Goal: Task Accomplishment & Management: Manage account settings

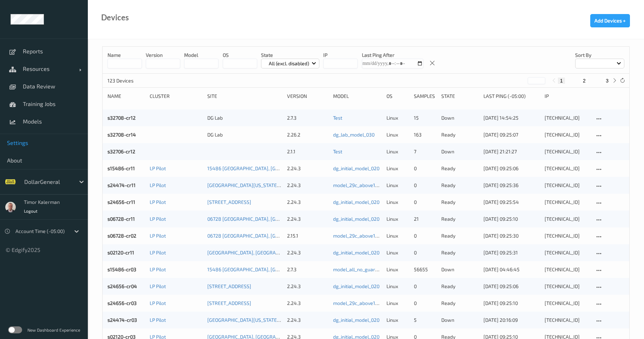
click at [18, 142] on span "Settings" at bounding box center [44, 142] width 74 height 7
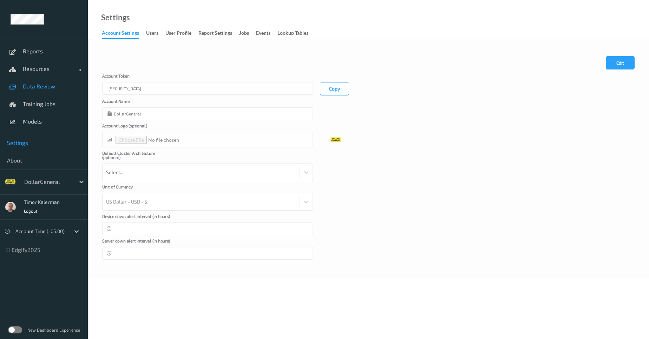
click at [34, 89] on span "Data Review" at bounding box center [52, 86] width 58 height 7
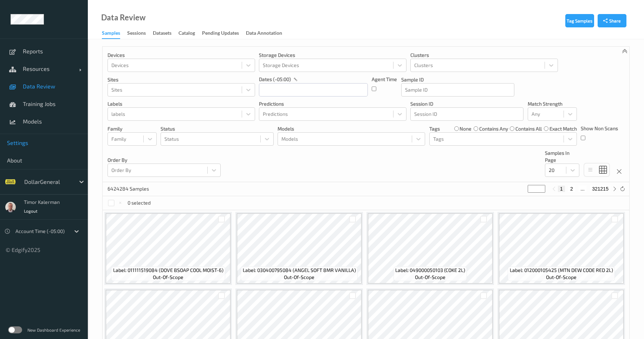
click at [21, 146] on span "Settings" at bounding box center [44, 142] width 74 height 7
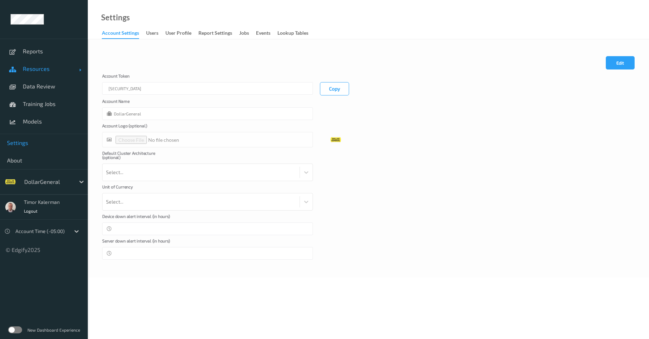
click at [37, 60] on link "Resources" at bounding box center [44, 69] width 88 height 18
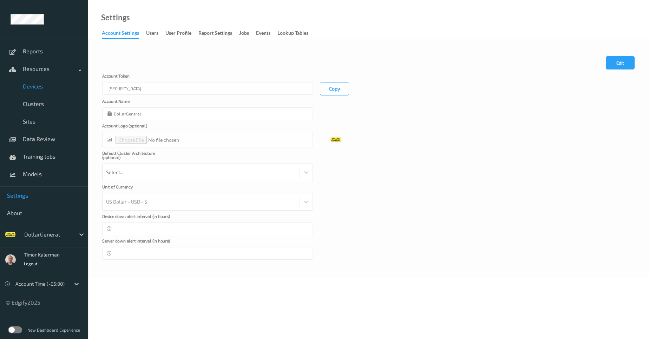
click at [33, 93] on link "Devices" at bounding box center [44, 87] width 88 height 18
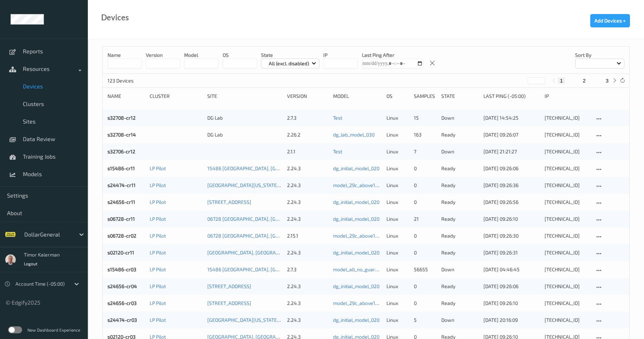
drag, startPoint x: 111, startPoint y: 63, endPoint x: 117, endPoint y: 64, distance: 6.7
click at [112, 63] on input at bounding box center [124, 64] width 34 height 10
click at [177, 60] on input "string" at bounding box center [163, 64] width 34 height 10
click at [154, 62] on input "string" at bounding box center [163, 64] width 34 height 10
click at [216, 61] on input "string" at bounding box center [201, 64] width 34 height 10
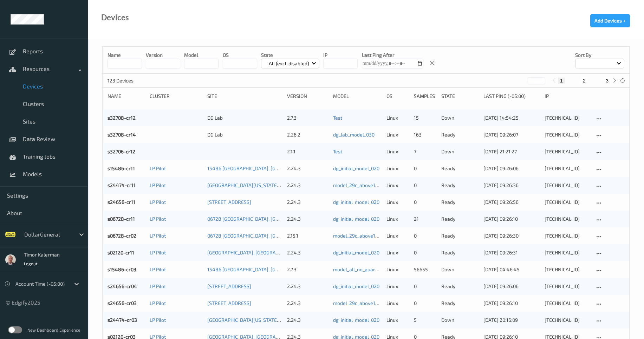
click at [149, 63] on input "string" at bounding box center [163, 64] width 34 height 10
click at [214, 64] on input "string" at bounding box center [201, 64] width 34 height 10
click at [123, 66] on input at bounding box center [124, 64] width 34 height 10
type input "*******"
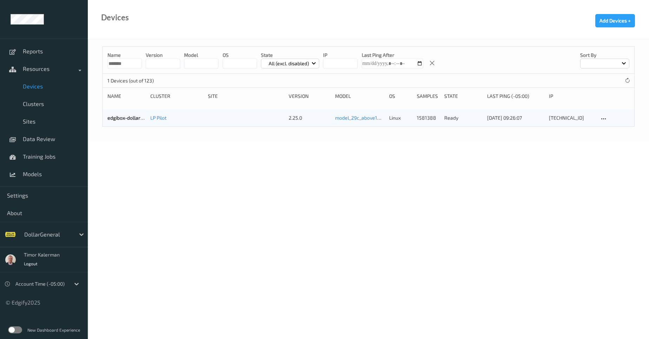
click at [280, 230] on body "Reports Resources Devices Clusters Sites Data Review Training Jobs Models Setti…" at bounding box center [324, 169] width 649 height 339
click at [129, 122] on div "edgibox-dollargeneral" at bounding box center [126, 117] width 38 height 7
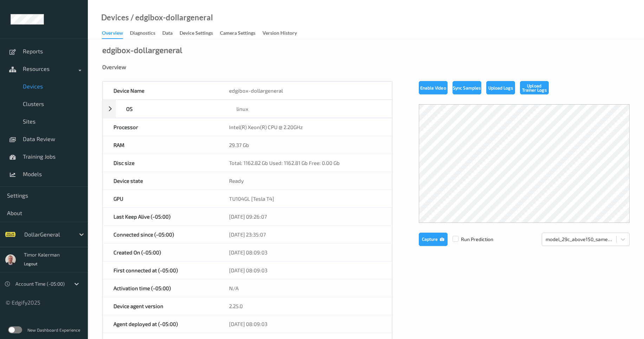
click at [11, 328] on label at bounding box center [15, 330] width 14 height 7
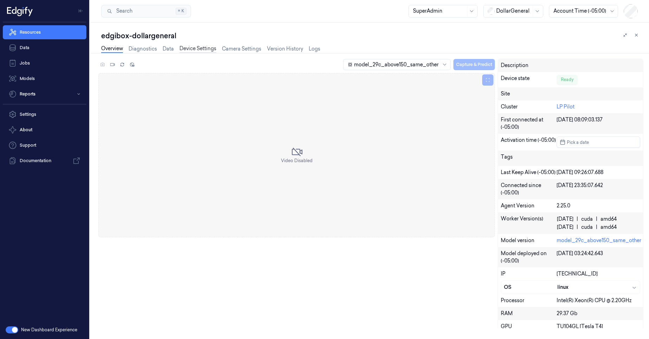
click at [203, 47] on link "Device Settings" at bounding box center [197, 49] width 37 height 8
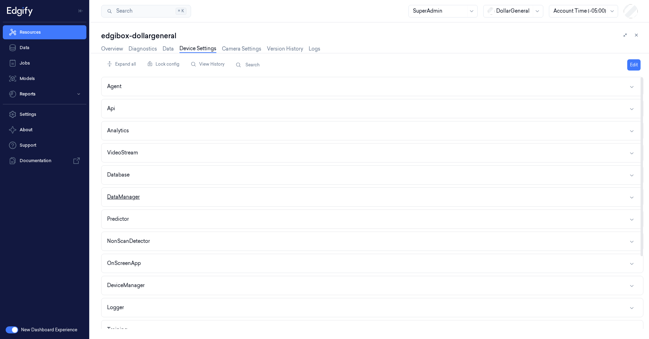
click at [149, 202] on button "DataManager" at bounding box center [372, 197] width 542 height 19
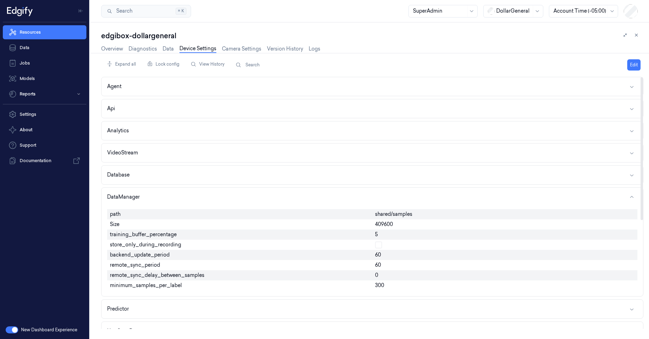
click at [391, 224] on span "409600" at bounding box center [384, 224] width 18 height 7
copy span "409600"
click at [51, 270] on div "Resources Data Jobs Models Reports Settings About Support Documentation" at bounding box center [44, 171] width 89 height 298
click at [146, 50] on link "Diagnostics" at bounding box center [143, 49] width 28 height 8
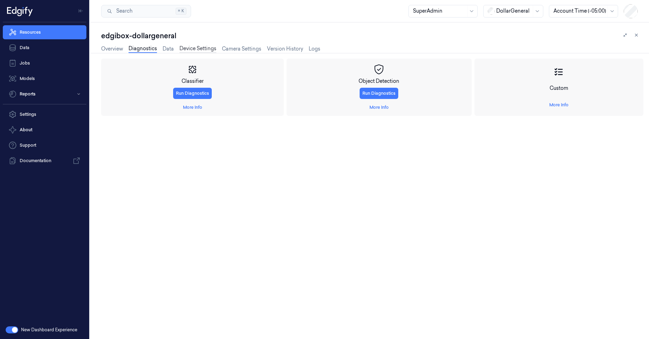
click at [201, 51] on link "Device Settings" at bounding box center [197, 49] width 37 height 8
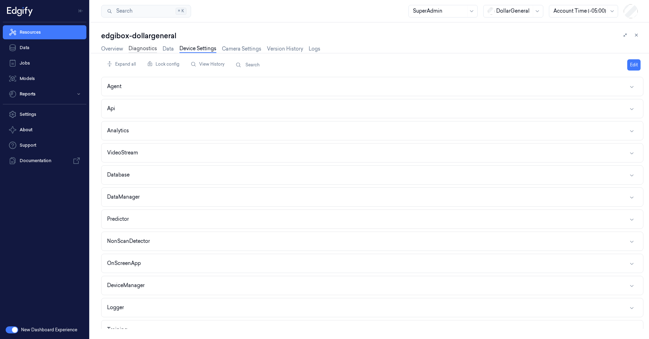
click at [137, 50] on link "Diagnostics" at bounding box center [143, 49] width 28 height 8
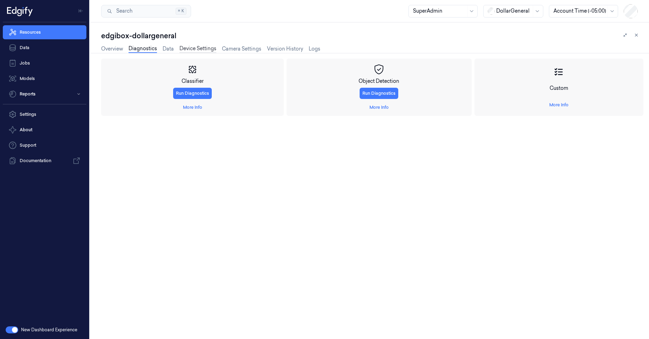
click at [190, 51] on link "Device Settings" at bounding box center [197, 49] width 37 height 8
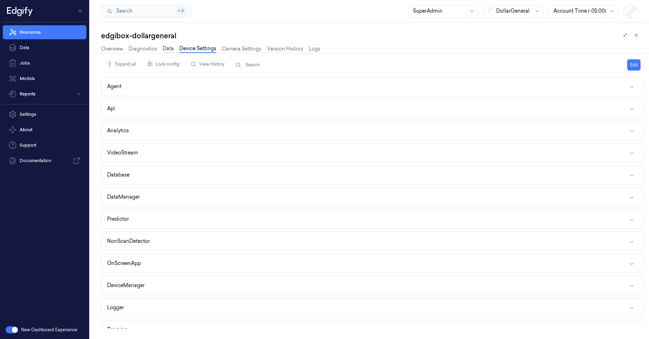
click at [166, 48] on link "Data" at bounding box center [168, 49] width 11 height 8
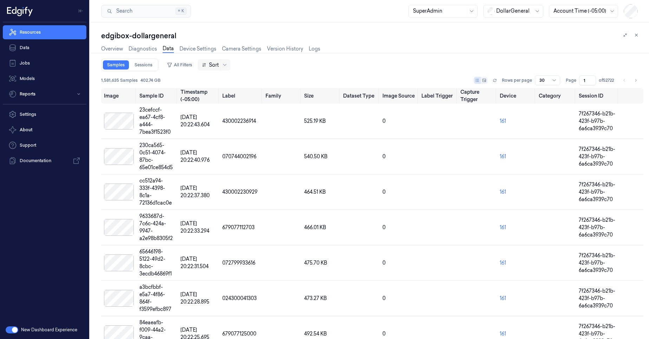
click at [214, 66] on div at bounding box center [210, 64] width 17 height 7
click at [227, 123] on div "Added at" at bounding box center [233, 125] width 61 height 7
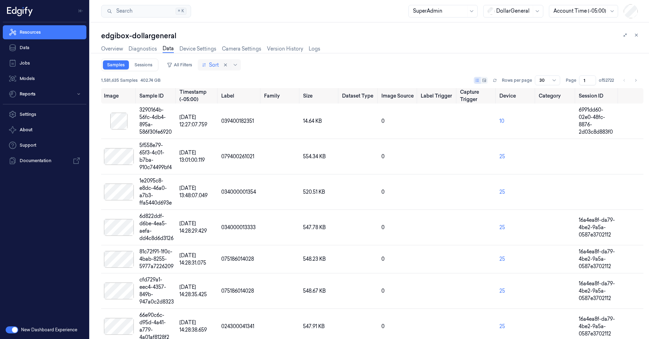
click at [222, 70] on div at bounding box center [229, 64] width 19 height 11
click at [178, 67] on button "All Filters" at bounding box center [179, 64] width 31 height 11
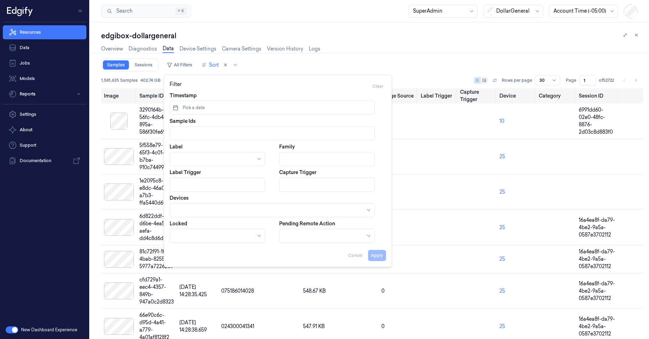
click at [311, 55] on div "Overview Diagnostics Data Device Settings Camera Settings Version History Logs" at bounding box center [210, 50] width 219 height 18
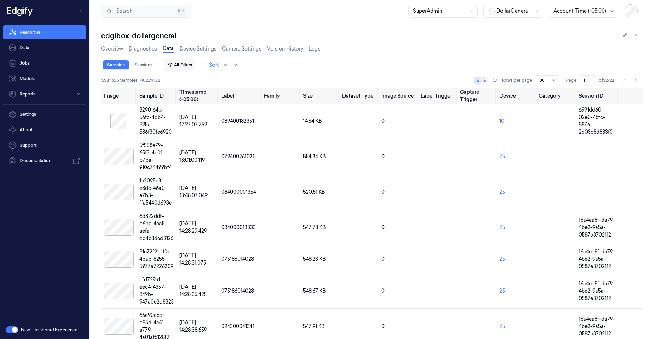
click at [183, 67] on button "All Filters" at bounding box center [179, 64] width 31 height 11
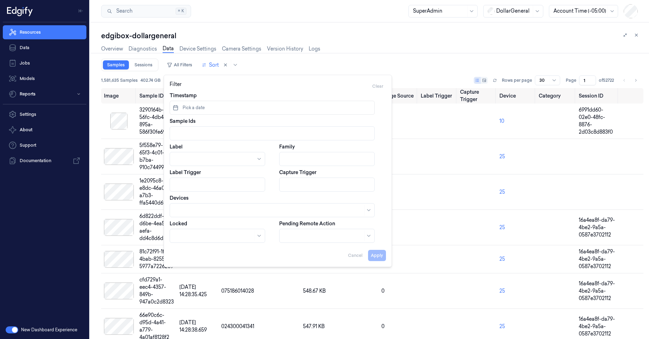
click at [253, 63] on div "Samples Sessions All Filters Sort" at bounding box center [372, 65] width 542 height 13
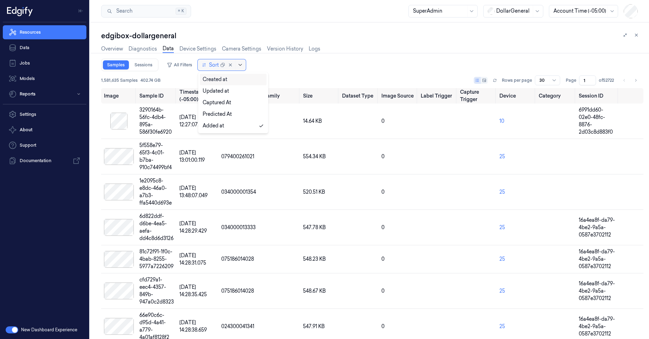
click at [235, 65] on div at bounding box center [232, 64] width 24 height 11
click at [319, 61] on div "Samples Sessions All Filters 5 results available. Use Up and Down to choose opt…" at bounding box center [372, 65] width 542 height 13
click at [584, 80] on input "1" at bounding box center [587, 81] width 17 height 10
click at [539, 80] on div "30" at bounding box center [547, 81] width 25 height 10
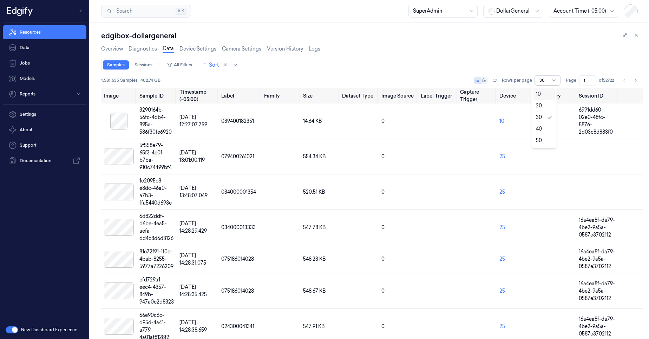
click at [511, 66] on div "Samples Sessions All Filters Sort" at bounding box center [372, 65] width 542 height 13
click at [635, 81] on button "Go to next page" at bounding box center [636, 81] width 10 height 10
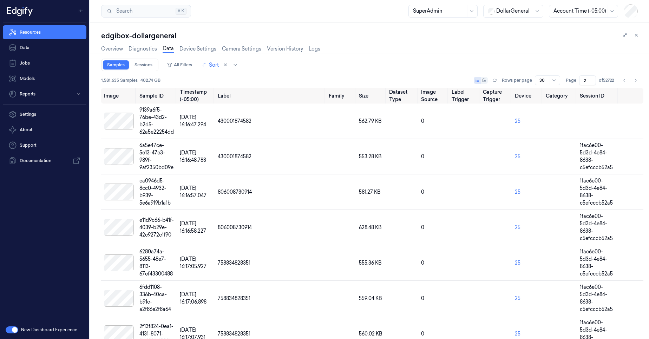
click at [635, 82] on button "Go to next page" at bounding box center [636, 81] width 10 height 10
type input "3"
